Goal: Information Seeking & Learning: Learn about a topic

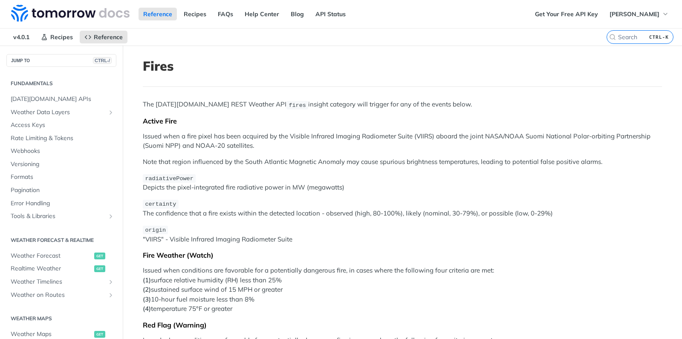
scroll to position [372, 0]
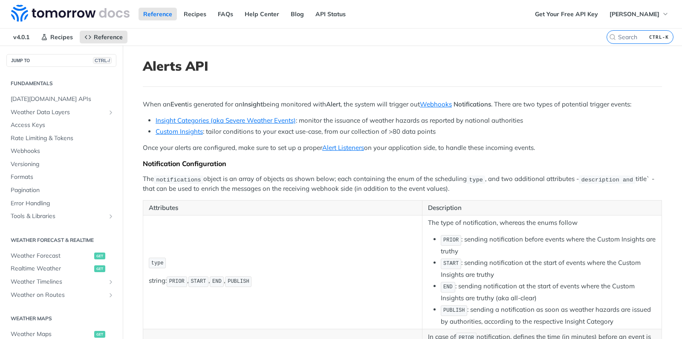
scroll to position [291, 0]
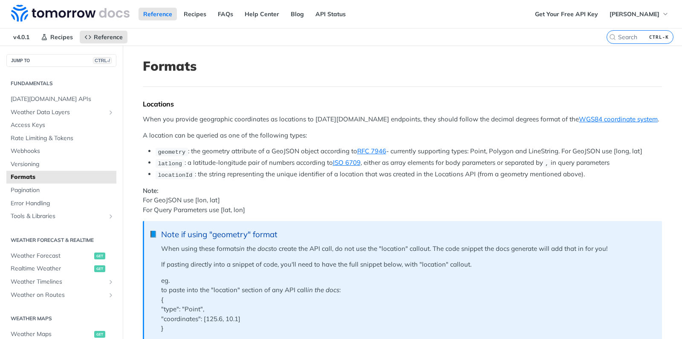
scroll to position [98, 0]
